Goal: Navigation & Orientation: Find specific page/section

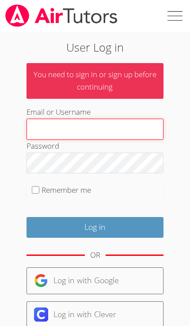
type input "[PERSON_NAME][EMAIL_ADDRESS][PERSON_NAME][DOMAIN_NAME]"
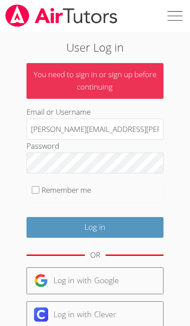
click at [94, 225] on input "Log in" at bounding box center [94, 227] width 137 height 21
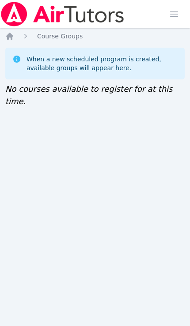
click at [7, 36] on icon "Breadcrumb" at bounding box center [9, 36] width 7 height 7
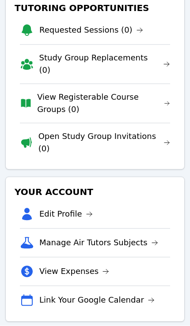
scroll to position [55, 0]
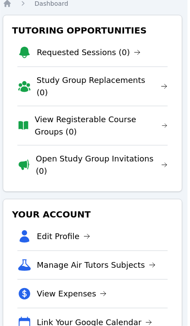
click at [70, 230] on link "Edit Profile" at bounding box center [63, 236] width 53 height 12
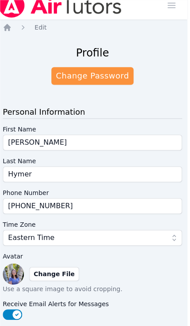
scroll to position [2, 3]
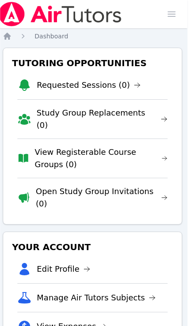
scroll to position [0, 3]
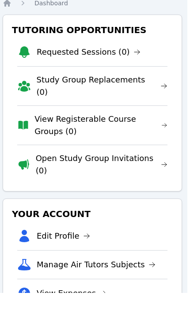
click at [37, 107] on link "Study Group Replacements (0)" at bounding box center [102, 119] width 131 height 25
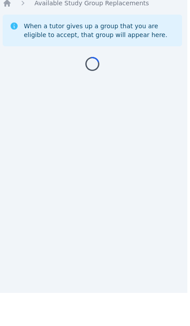
scroll to position [33, 3]
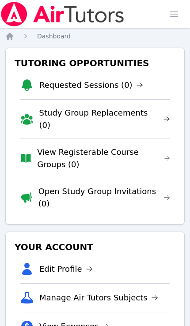
click at [9, 39] on icon "Breadcrumb" at bounding box center [9, 36] width 7 height 7
click at [63, 24] on img at bounding box center [62, 14] width 125 height 25
